Goal: Information Seeking & Learning: Learn about a topic

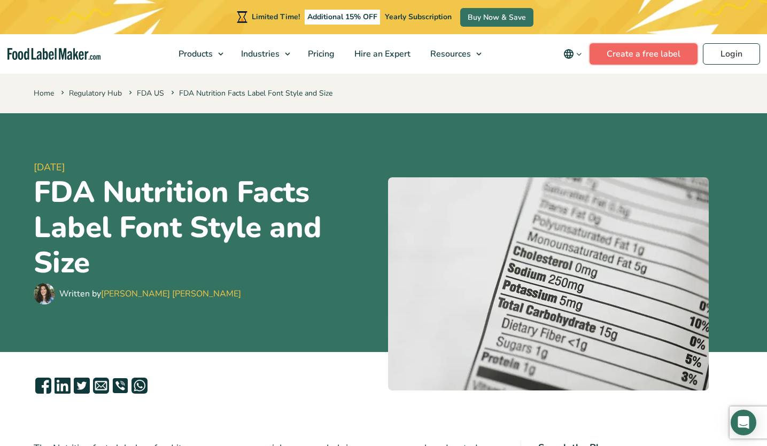
click at [659, 52] on link "Create a free label" at bounding box center [643, 53] width 108 height 21
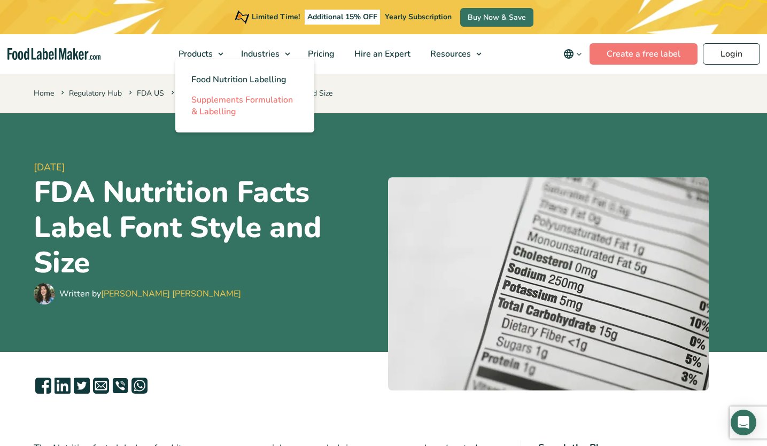
click at [211, 99] on span "Supplements Formulation & Labelling" at bounding box center [242, 106] width 102 height 24
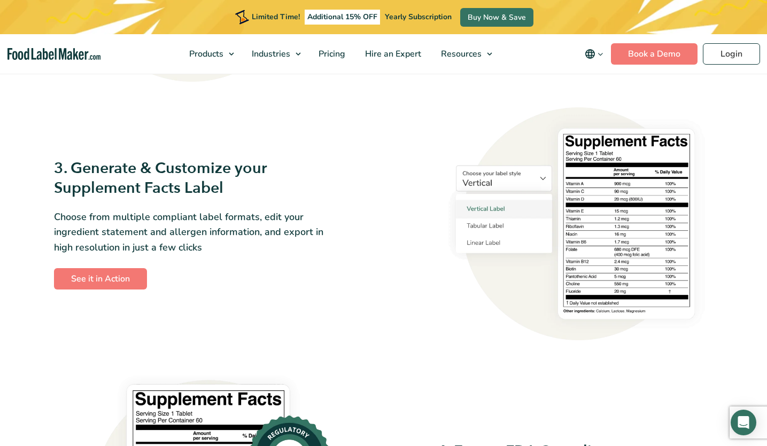
scroll to position [970, 0]
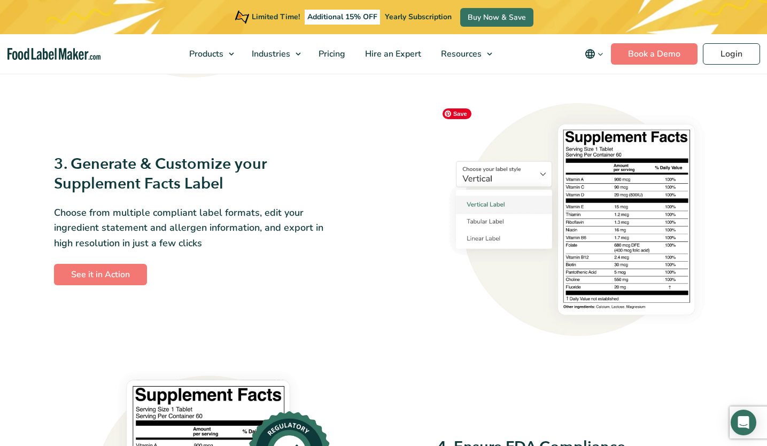
click at [472, 223] on img at bounding box center [575, 219] width 276 height 233
click at [480, 222] on img at bounding box center [575, 219] width 276 height 233
click at [542, 172] on img at bounding box center [575, 219] width 276 height 233
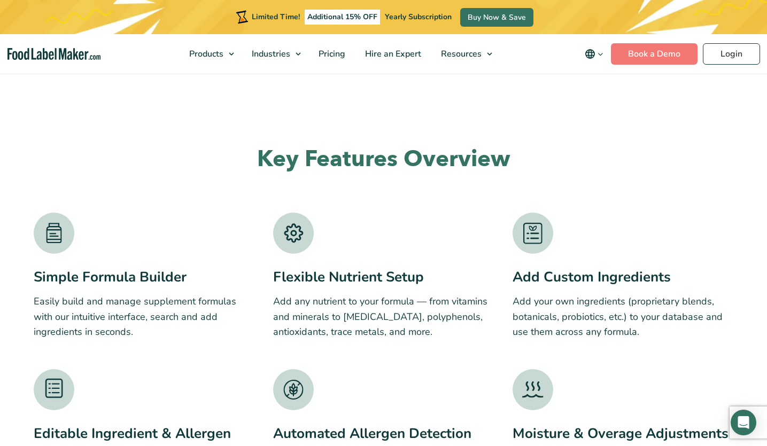
scroll to position [1516, 0]
